Goal: Browse casually: Explore the website without a specific task or goal

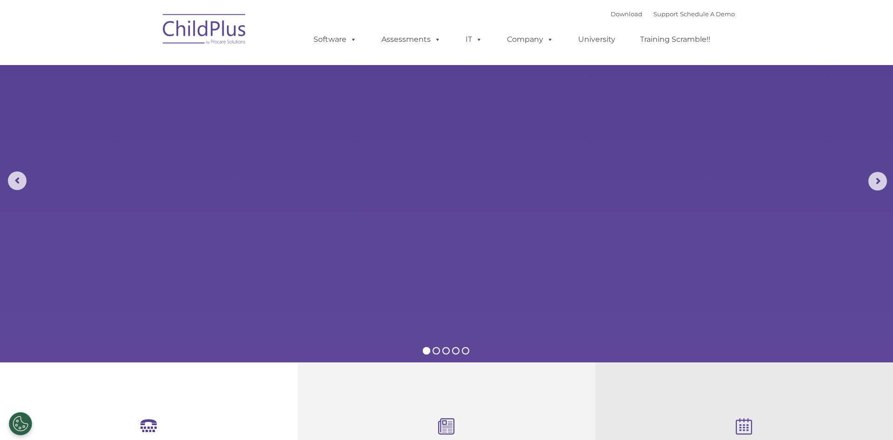
select select "MEDIUM"
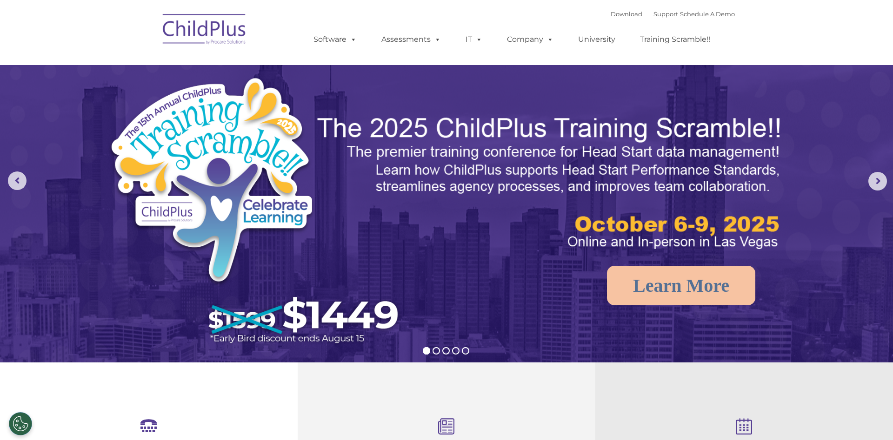
click at [873, 59] on nav "Download Support | Schedule A Demo  MENU MENU Software ChildPlus: The original…" at bounding box center [446, 32] width 893 height 65
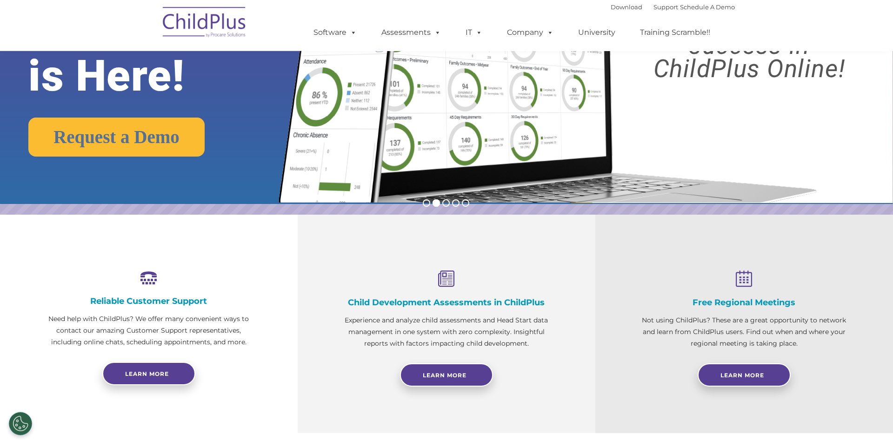
scroll to position [145, 0]
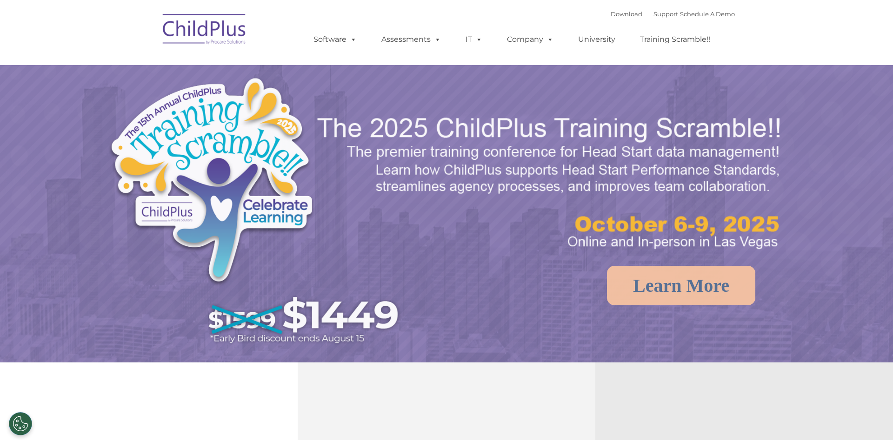
select select "MEDIUM"
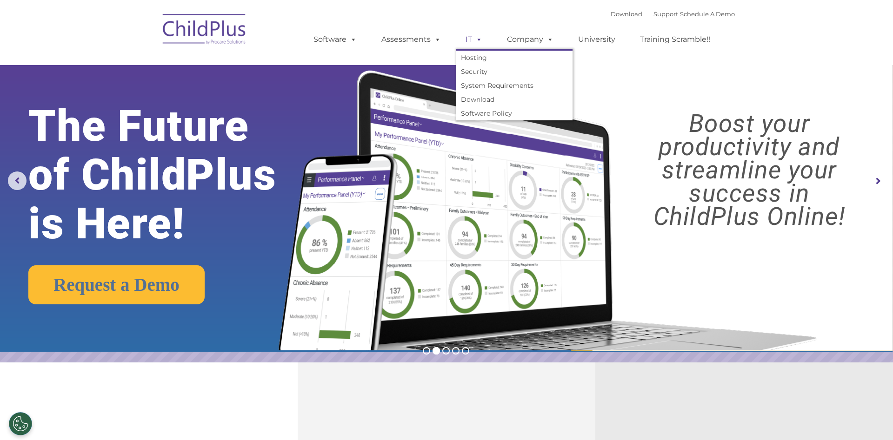
click at [478, 41] on span at bounding box center [477, 39] width 10 height 9
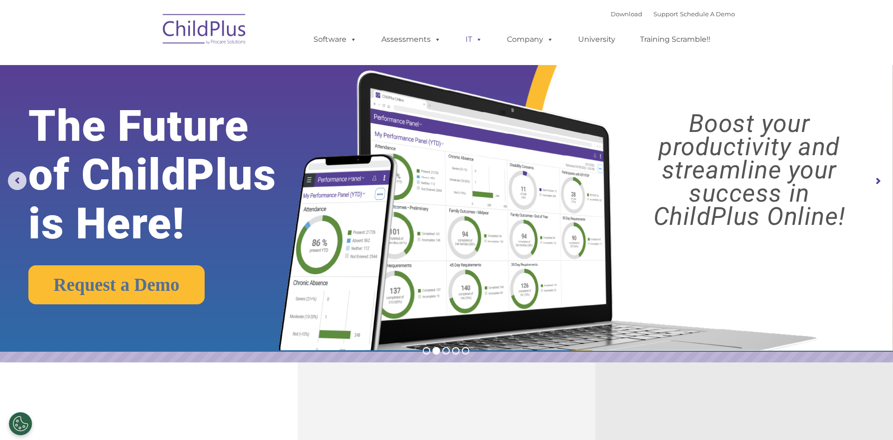
click at [478, 41] on span at bounding box center [477, 39] width 10 height 9
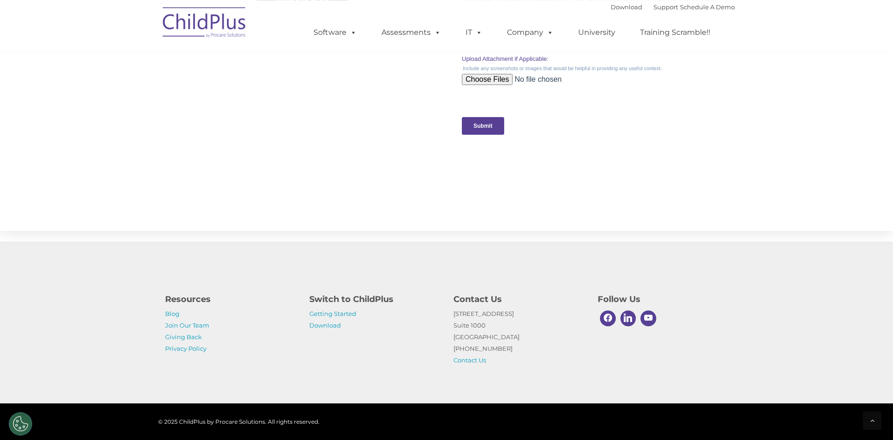
scroll to position [903, 0]
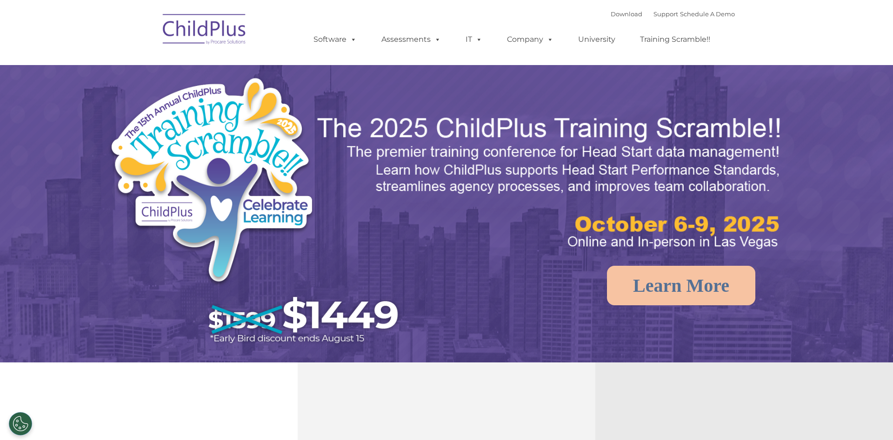
select select "MEDIUM"
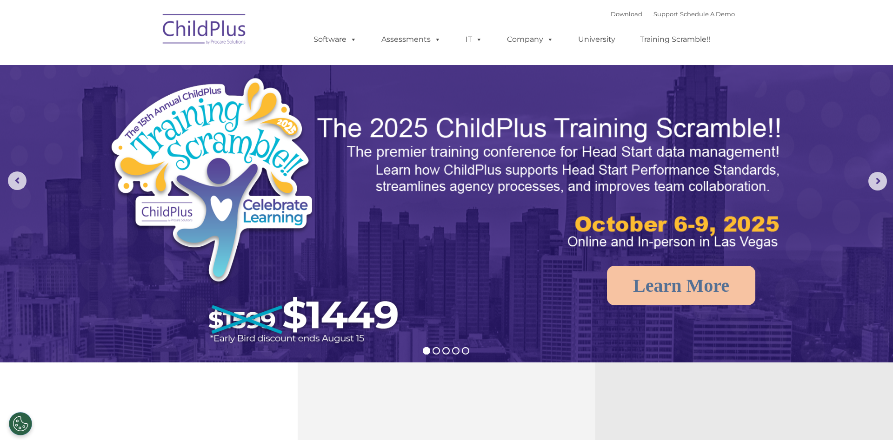
click at [212, 31] on img at bounding box center [204, 30] width 93 height 46
select select "MEDIUM"
click at [881, 181] on rs-arrow at bounding box center [877, 181] width 19 height 19
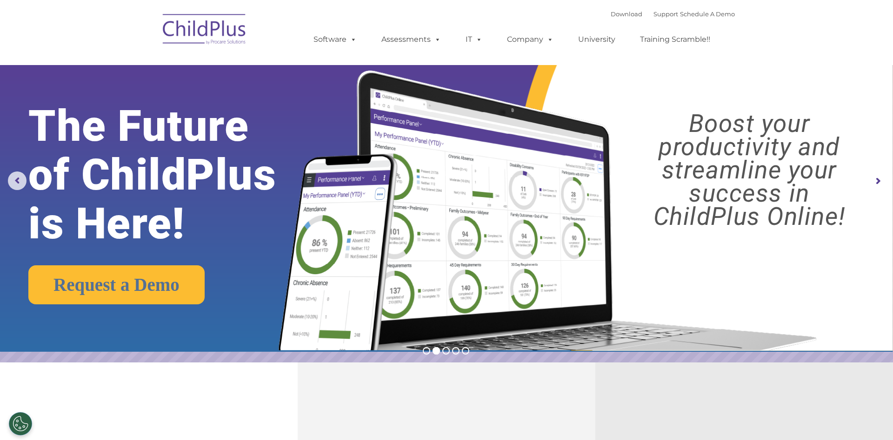
click at [881, 181] on rs-arrow at bounding box center [877, 181] width 19 height 19
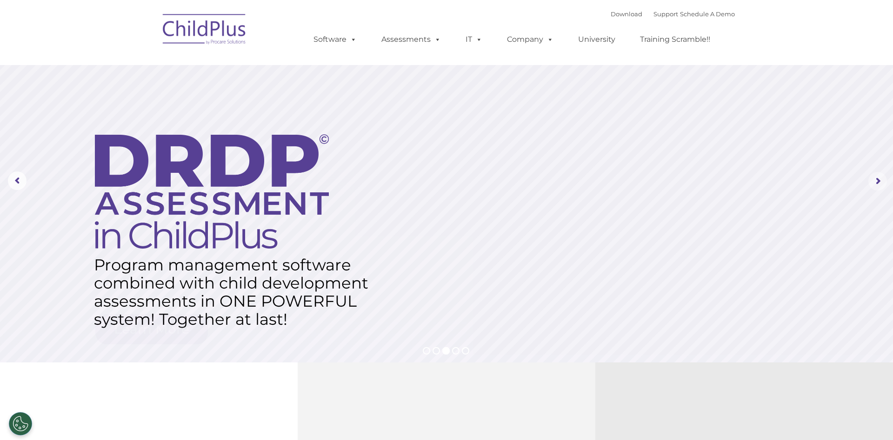
click at [881, 181] on rs-arrow at bounding box center [877, 181] width 19 height 19
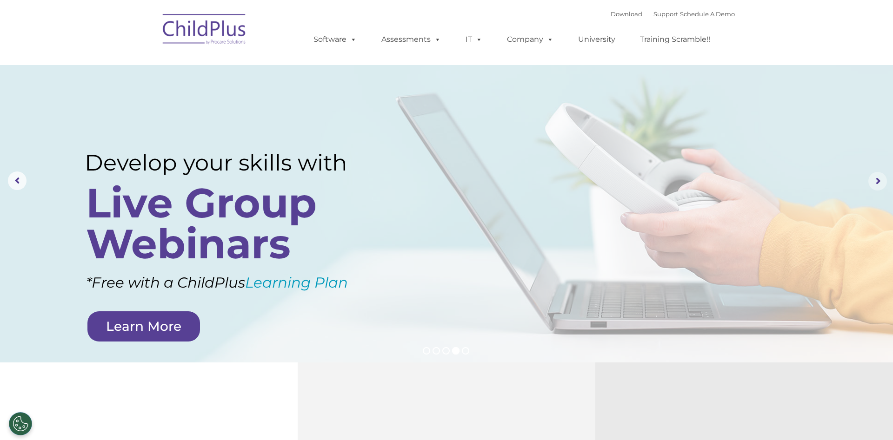
click at [881, 181] on rs-arrow at bounding box center [877, 181] width 19 height 19
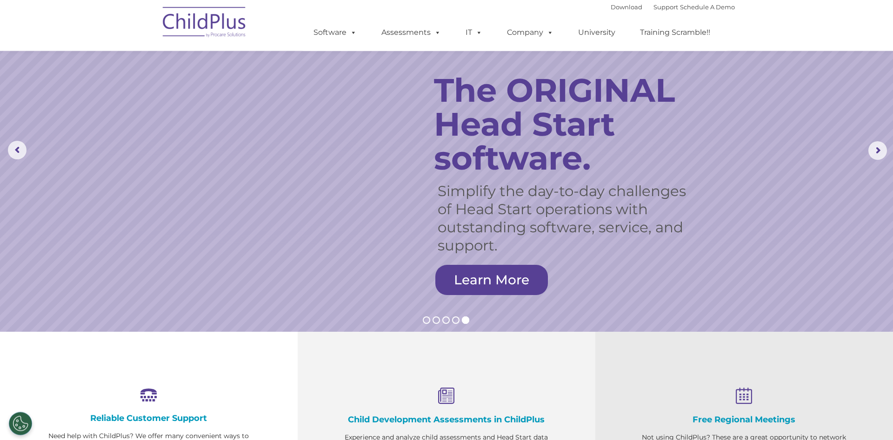
scroll to position [47, 0]
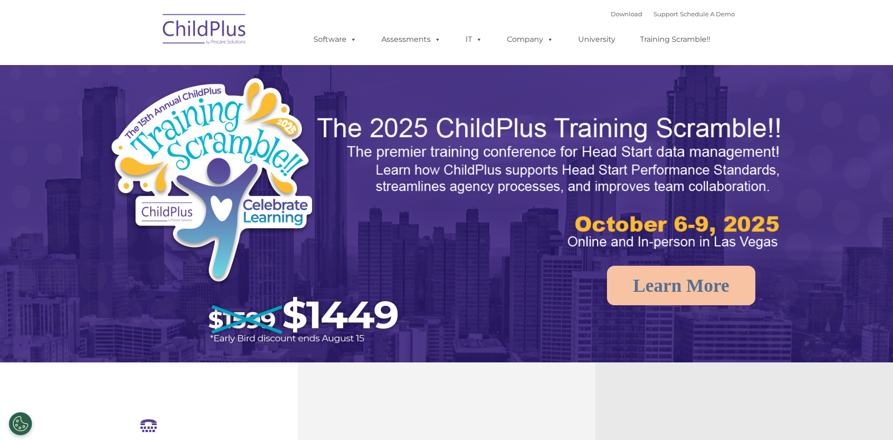
select select "MEDIUM"
